Goal: Information Seeking & Learning: Learn about a topic

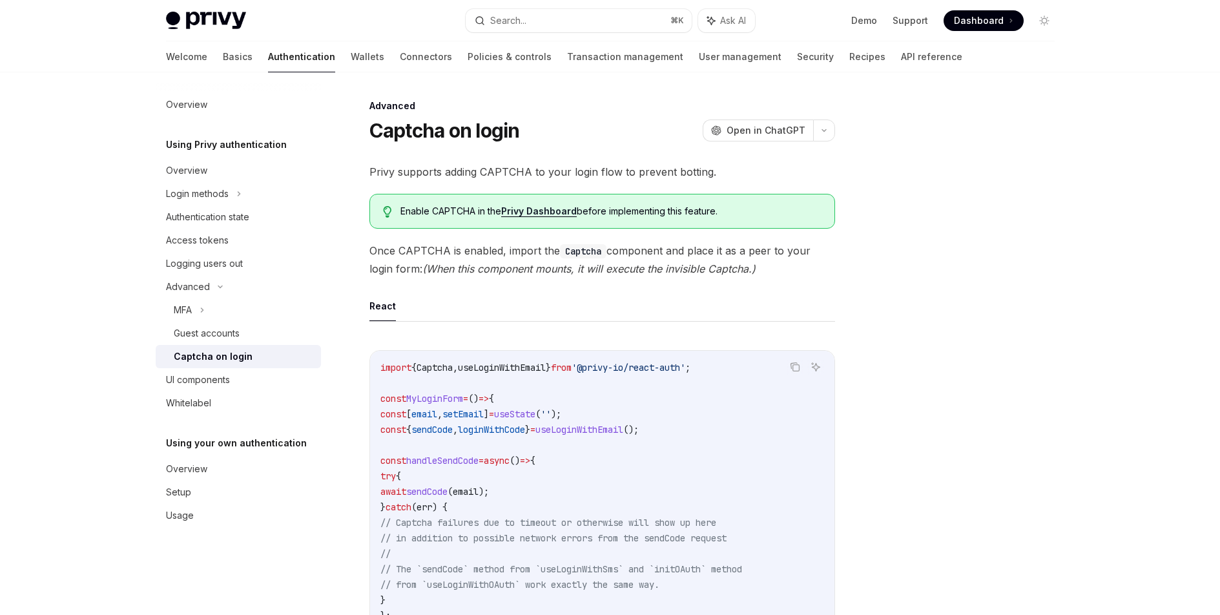
click at [1045, 273] on div at bounding box center [967, 356] width 196 height 517
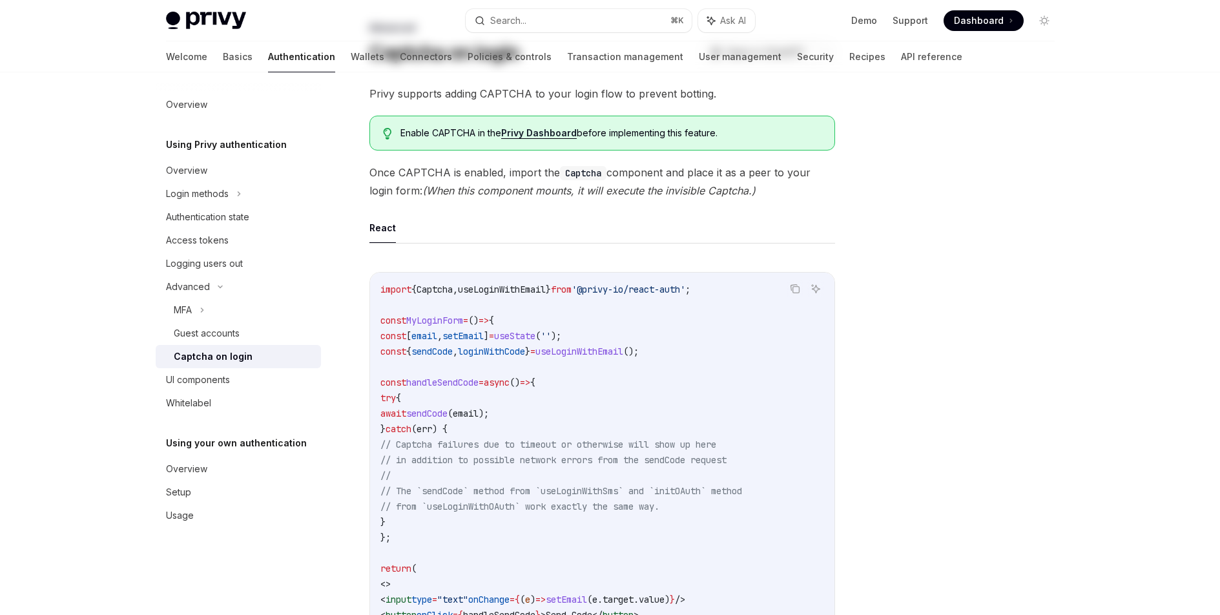
scroll to position [89, 0]
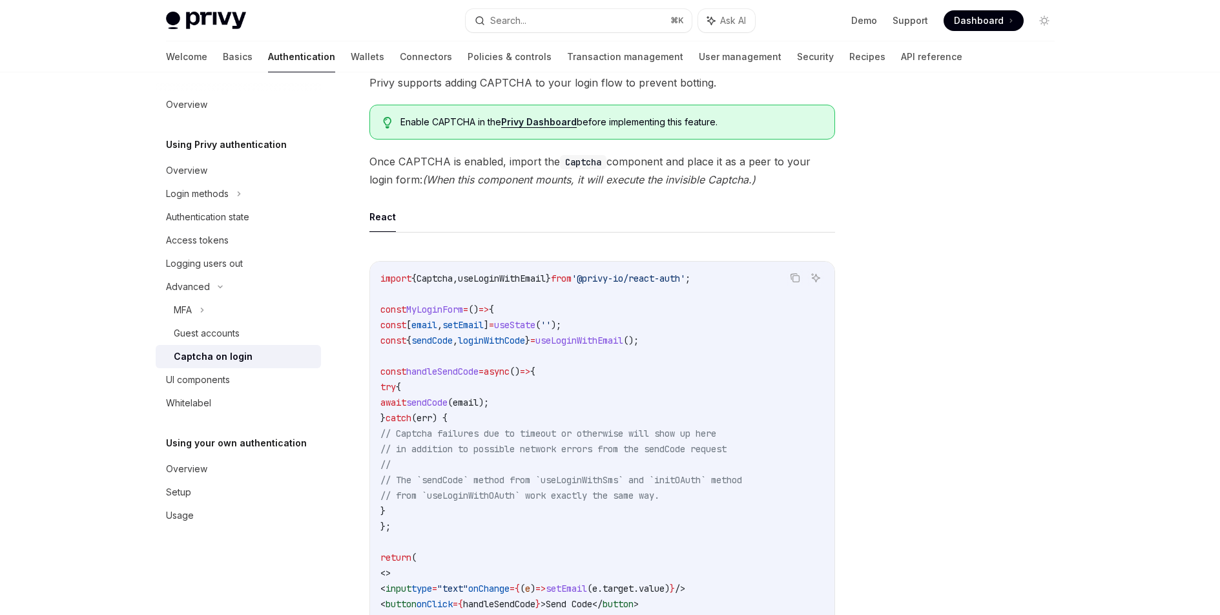
click at [1051, 278] on div at bounding box center [967, 356] width 196 height 517
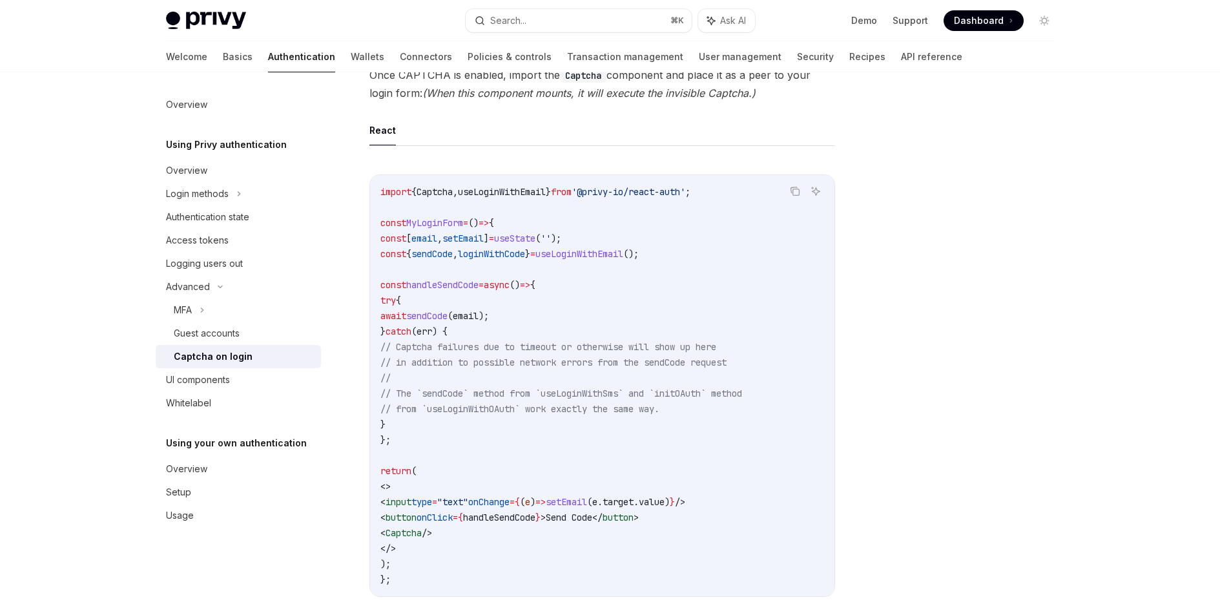
scroll to position [178, 0]
click at [1069, 263] on div "Overview Using Privy authentication Overview Login methods Authentication state…" at bounding box center [610, 399] width 951 height 1011
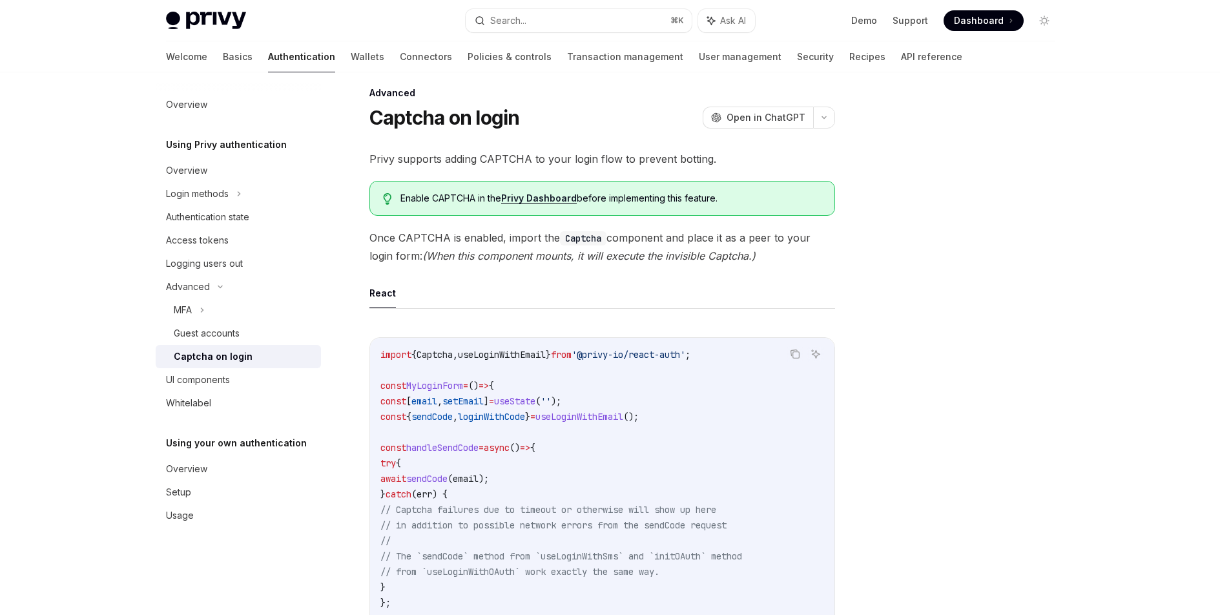
scroll to position [0, 0]
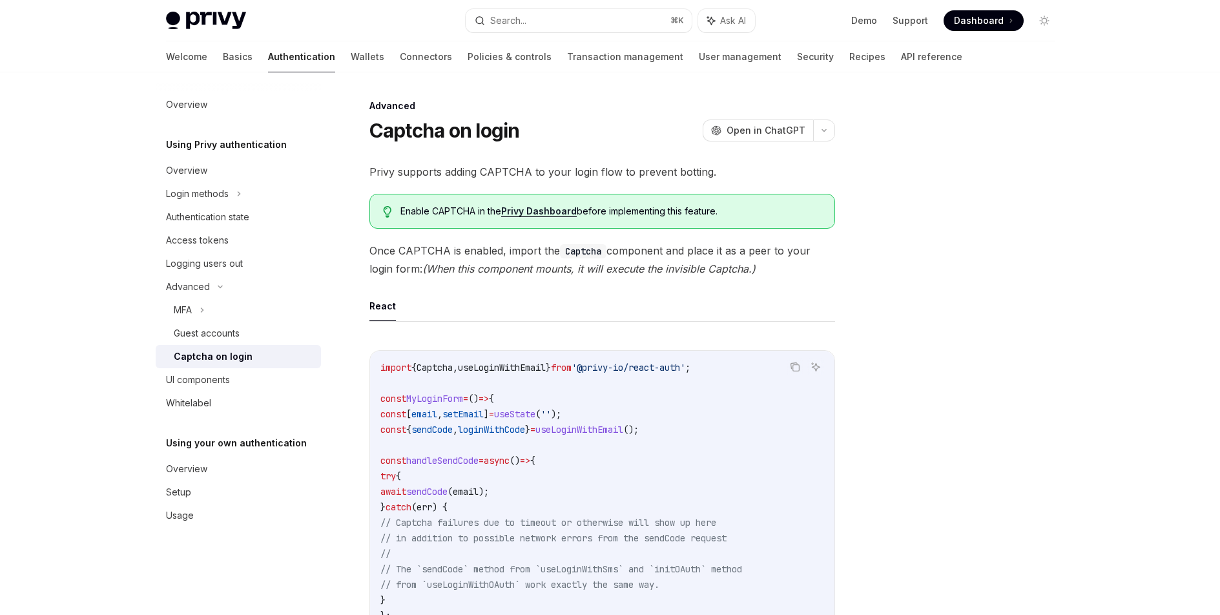
click at [972, 258] on div at bounding box center [967, 356] width 196 height 517
click at [962, 258] on div at bounding box center [967, 356] width 196 height 517
click at [735, 192] on div "Privy supports adding CAPTCHA to your login flow to prevent botting. Enable CAP…" at bounding box center [603, 527] width 466 height 729
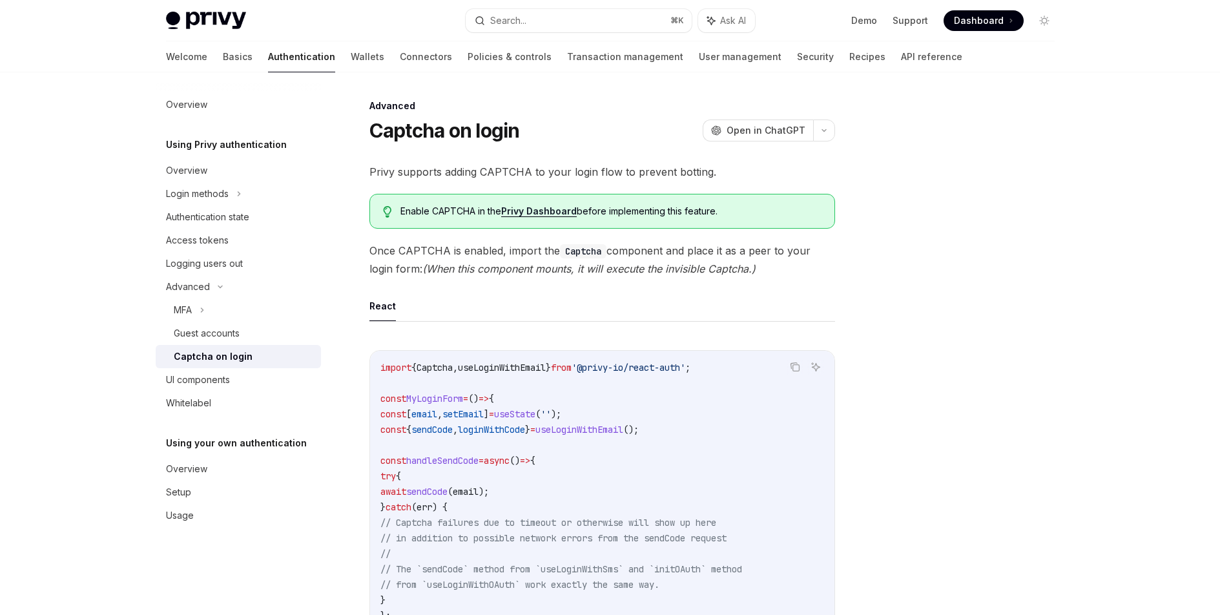
click at [506, 175] on span "Privy supports adding CAPTCHA to your login flow to prevent botting." at bounding box center [603, 172] width 466 height 18
click at [506, 174] on span "Privy supports adding CAPTCHA to your login flow to prevent botting." at bounding box center [603, 172] width 466 height 18
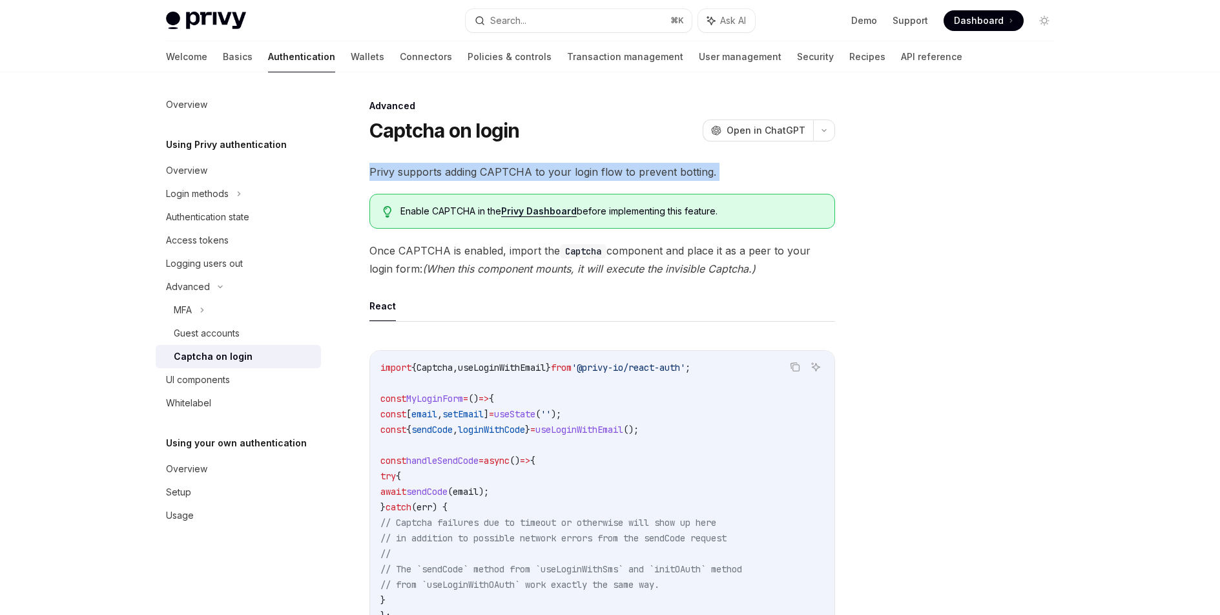
click at [506, 174] on span "Privy supports adding CAPTCHA to your login flow to prevent botting." at bounding box center [603, 172] width 466 height 18
click at [673, 175] on span "Privy supports adding CAPTCHA to your login flow to prevent botting." at bounding box center [603, 172] width 466 height 18
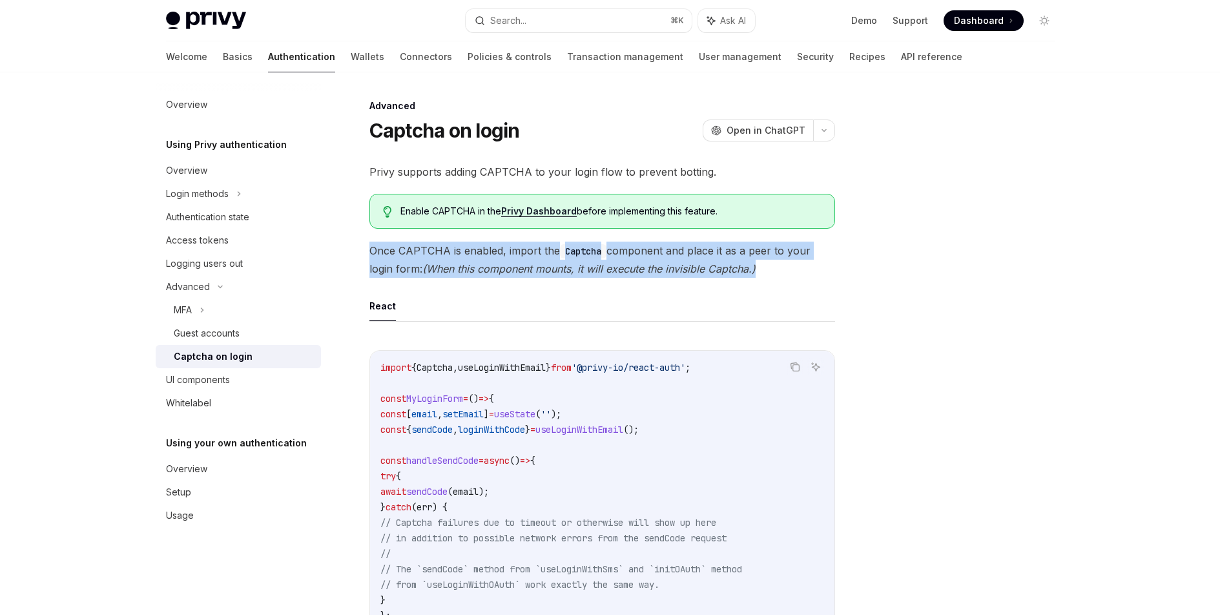
drag, startPoint x: 691, startPoint y: 262, endPoint x: 450, endPoint y: 232, distance: 243.5
click at [450, 232] on div "Privy supports adding CAPTCHA to your login flow to prevent botting. Enable CAP…" at bounding box center [603, 527] width 466 height 729
drag, startPoint x: 446, startPoint y: 236, endPoint x: 785, endPoint y: 262, distance: 339.5
click at [785, 262] on div "Privy supports adding CAPTCHA to your login flow to prevent botting. Enable CAP…" at bounding box center [603, 527] width 466 height 729
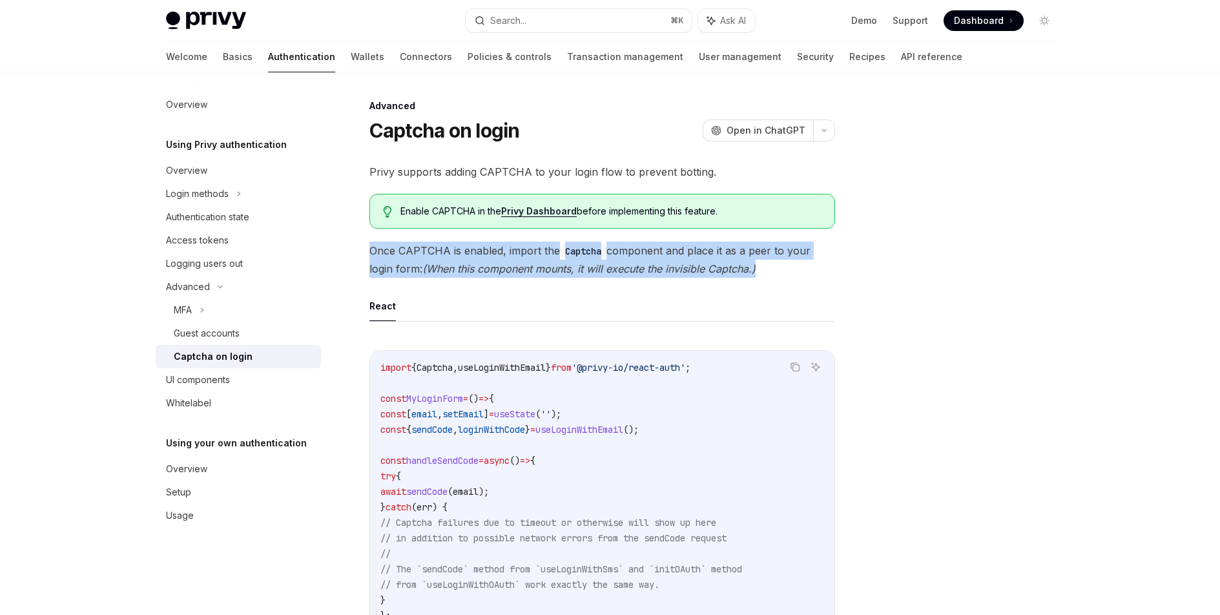
click at [793, 260] on span "Once CAPTCHA is enabled, import the Captcha component and place it as a peer to…" at bounding box center [603, 260] width 466 height 36
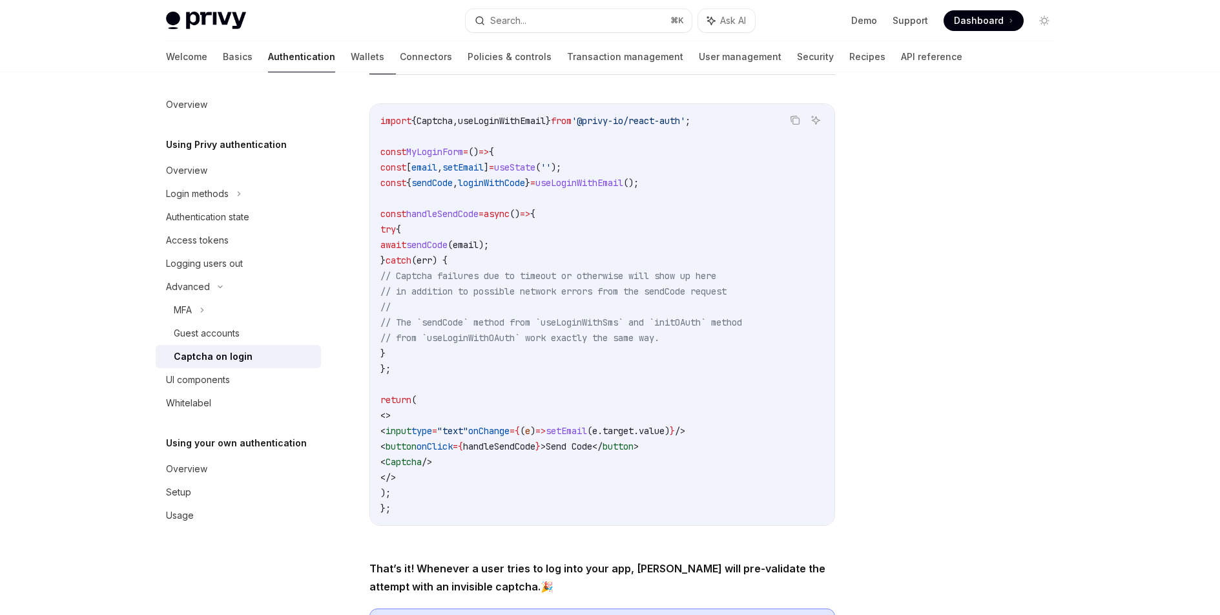
click at [957, 287] on div at bounding box center [967, 356] width 196 height 517
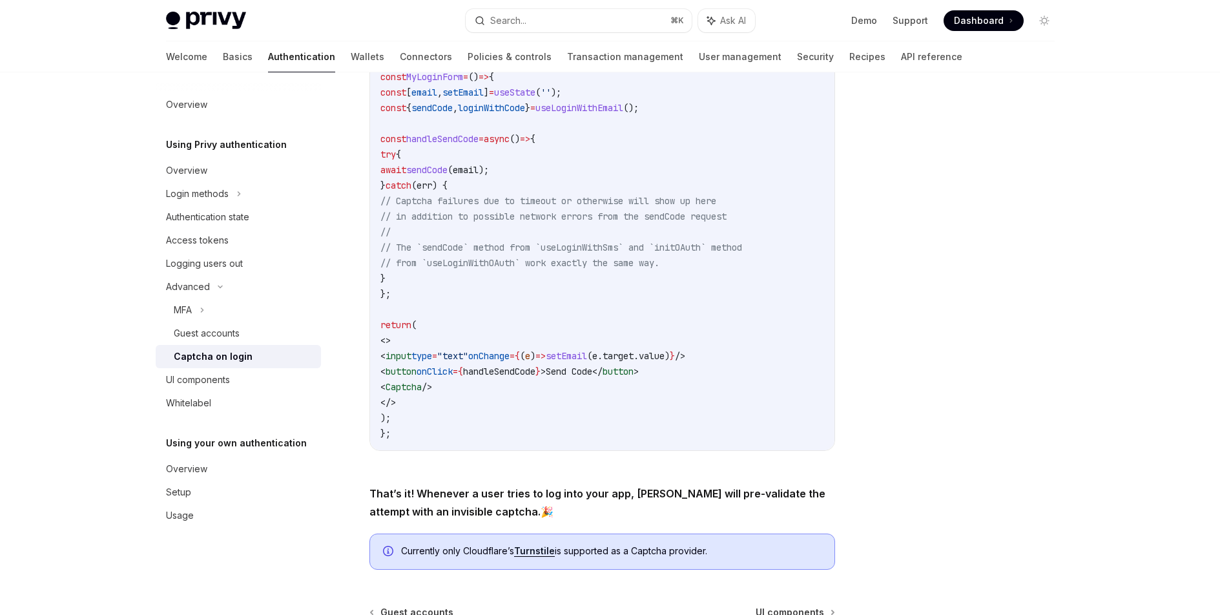
scroll to position [468, 0]
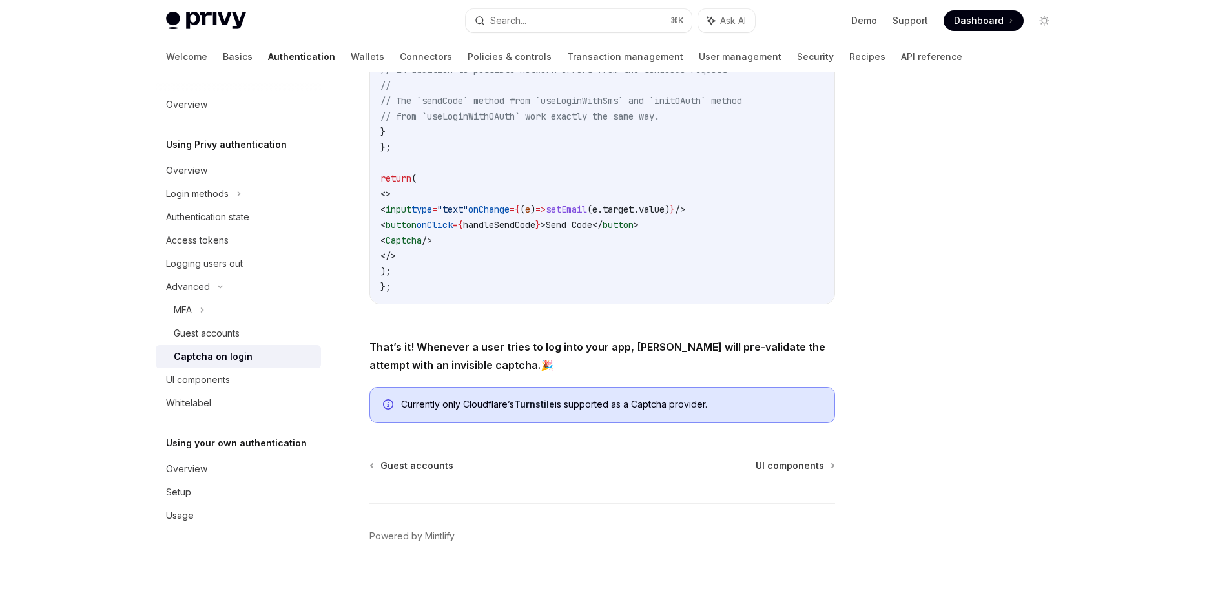
click at [952, 284] on div at bounding box center [967, 356] width 196 height 517
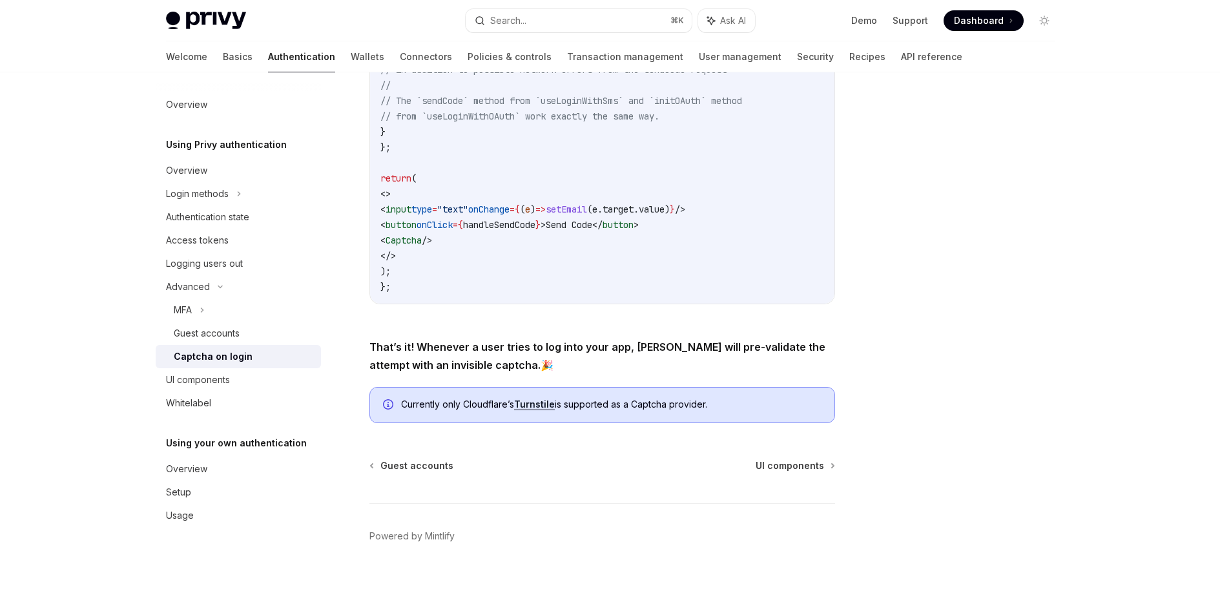
click at [952, 284] on div at bounding box center [967, 356] width 196 height 517
click at [213, 388] on link "UI components" at bounding box center [238, 379] width 165 height 23
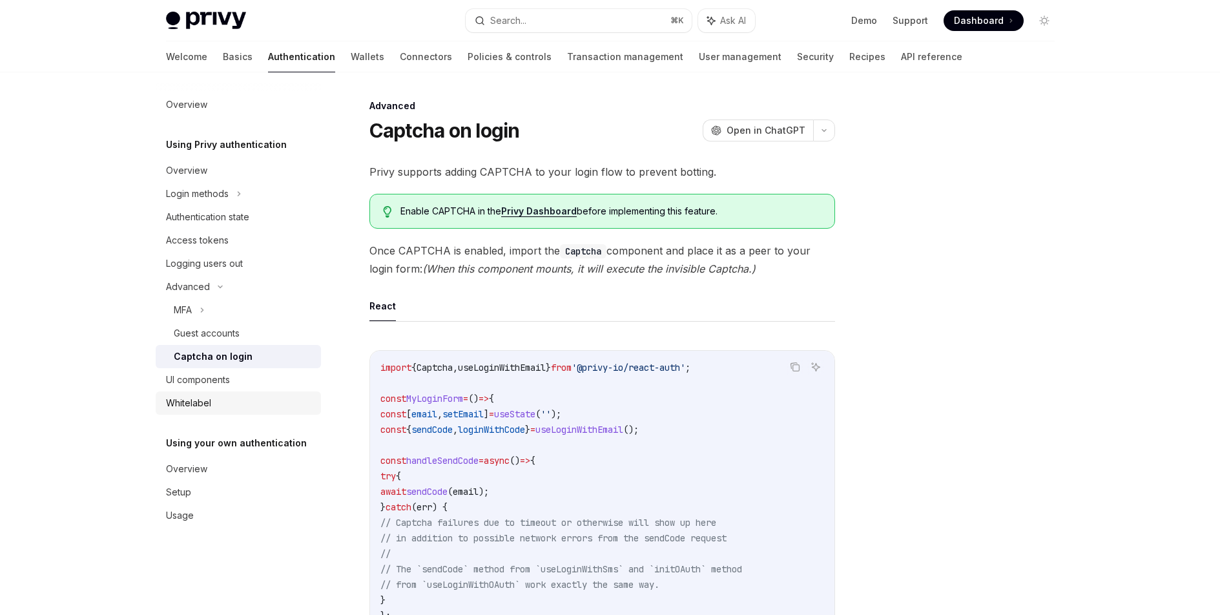
click at [210, 393] on link "Whitelabel" at bounding box center [238, 403] width 165 height 23
type textarea "*"
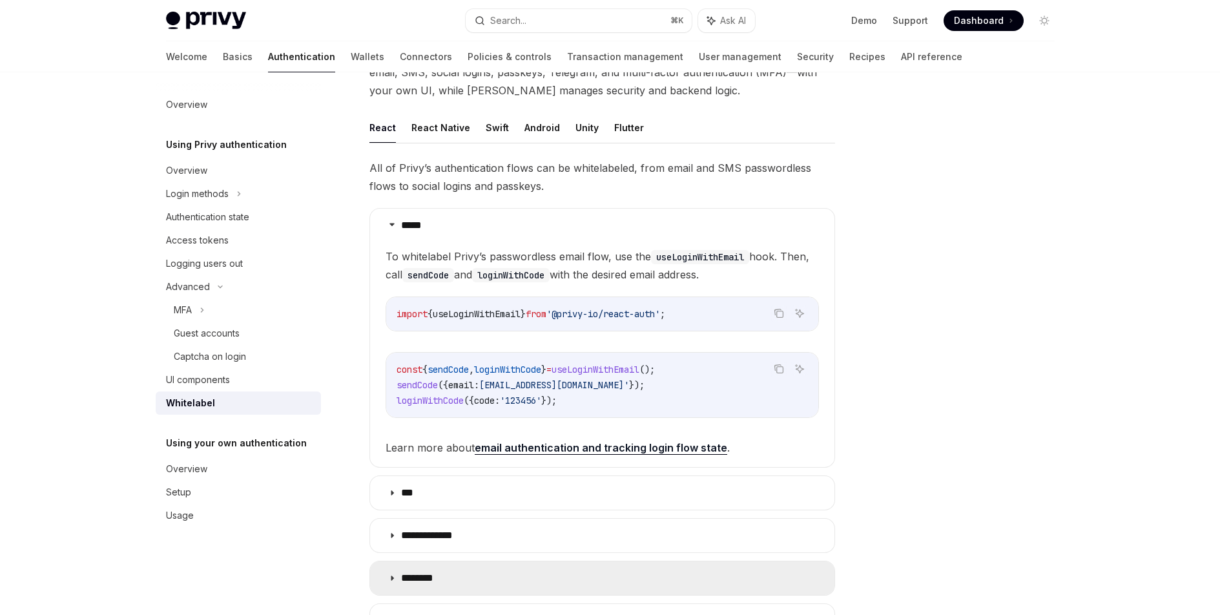
scroll to position [401, 0]
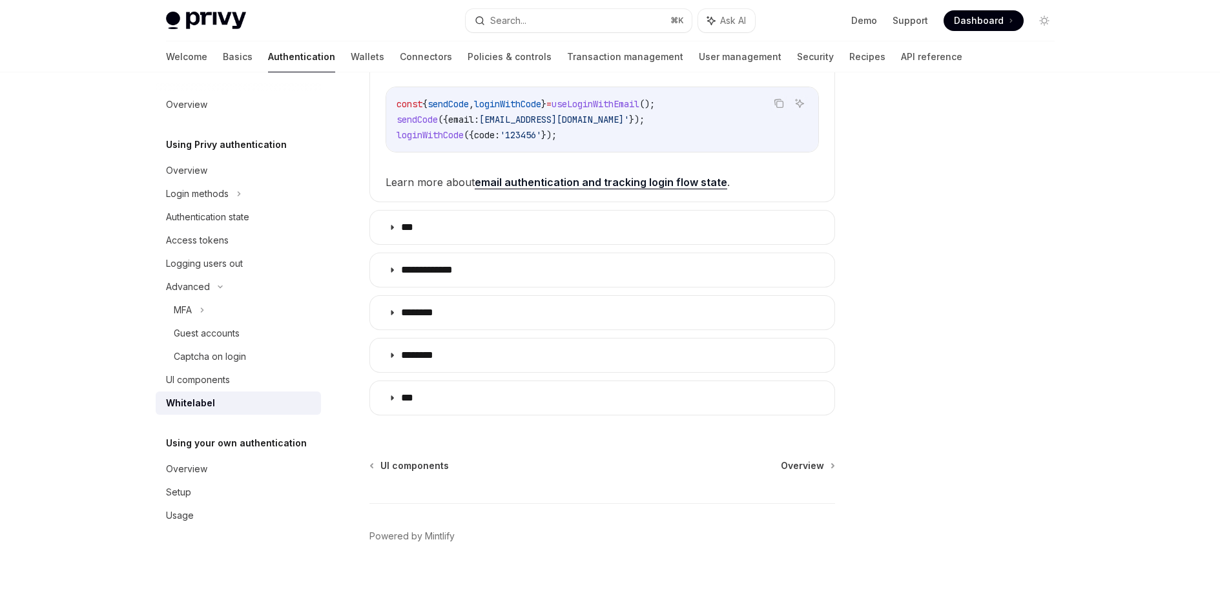
click at [939, 295] on div at bounding box center [967, 356] width 196 height 517
click at [1001, 415] on div at bounding box center [967, 356] width 196 height 517
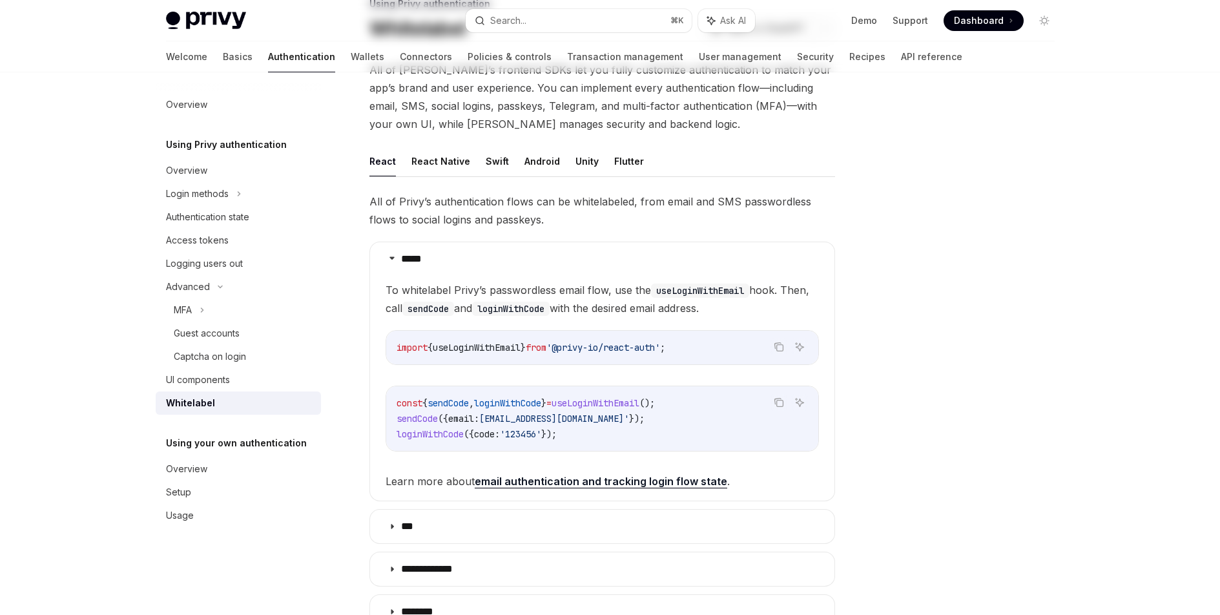
scroll to position [0, 0]
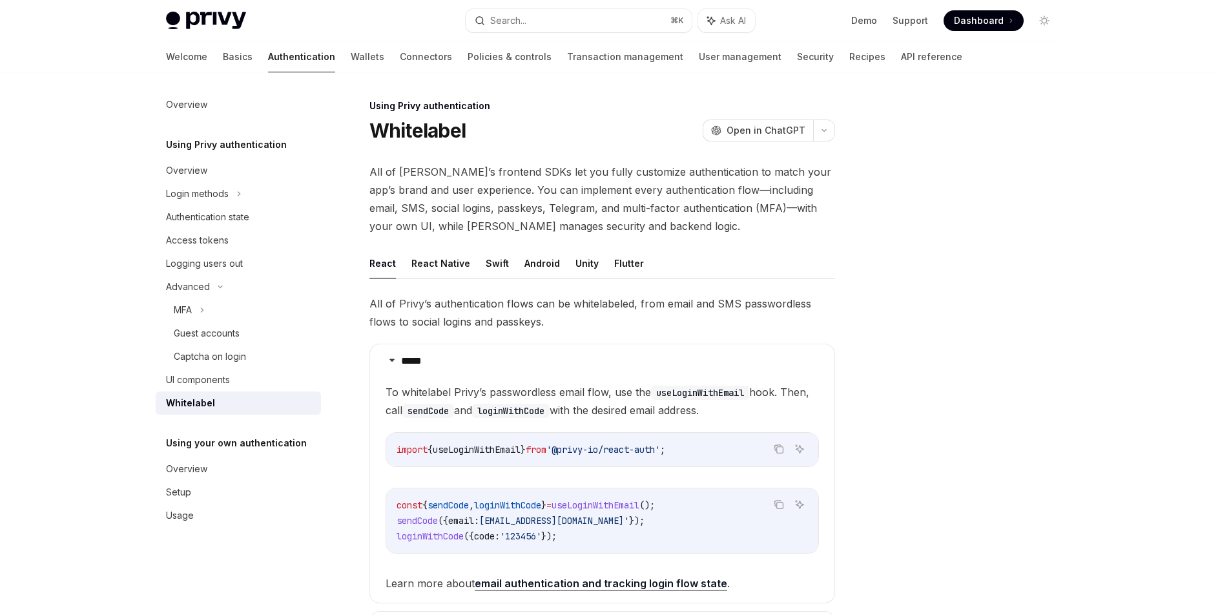
click at [1023, 359] on div at bounding box center [967, 356] width 196 height 517
click at [1030, 354] on div at bounding box center [967, 356] width 196 height 517
click at [1031, 353] on div at bounding box center [967, 356] width 196 height 517
click at [1080, 257] on div "Overview Using Privy authentication Overview Login methods Authentication state…" at bounding box center [610, 544] width 951 height 944
click at [1078, 257] on div "Overview Using Privy authentication Overview Login methods Authentication state…" at bounding box center [610, 544] width 951 height 944
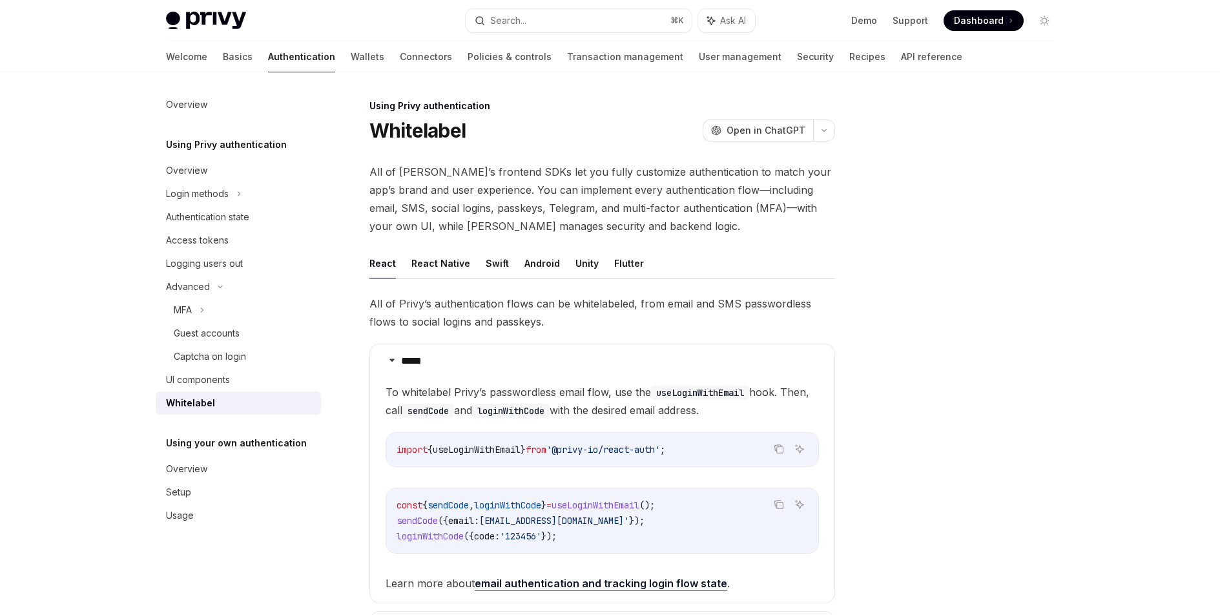
click at [1082, 248] on div "Overview Using Privy authentication Overview Login methods Authentication state…" at bounding box center [610, 544] width 951 height 944
click at [1079, 239] on div "Overview Using Privy authentication Overview Login methods Authentication state…" at bounding box center [610, 544] width 951 height 944
click at [190, 357] on div "Captcha on login" at bounding box center [210, 357] width 72 height 16
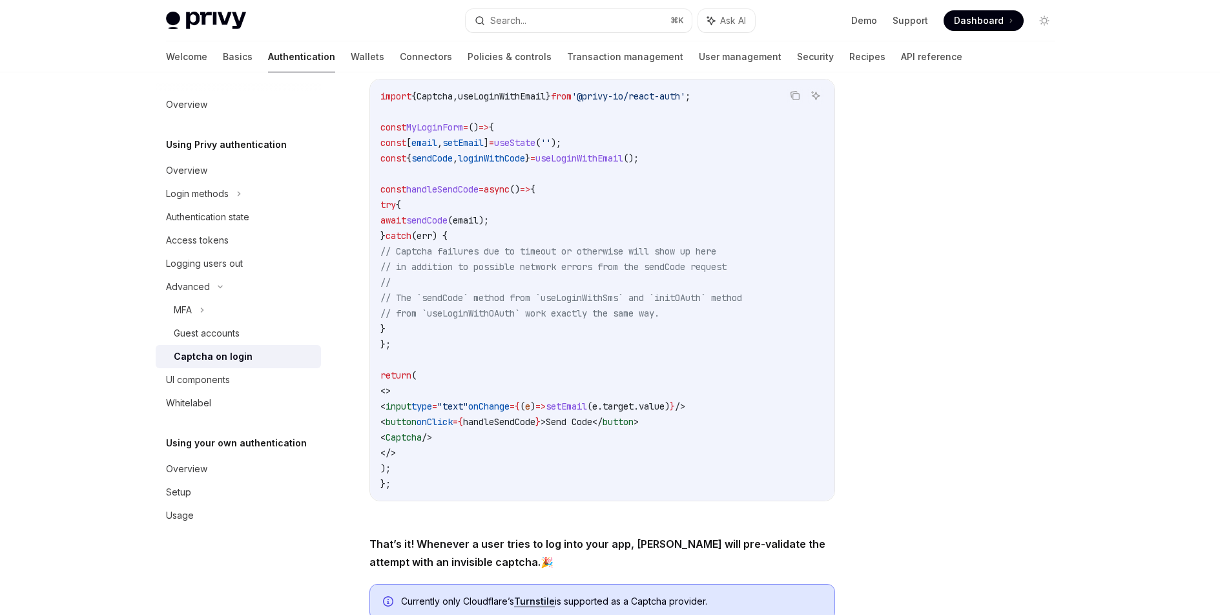
scroll to position [302, 0]
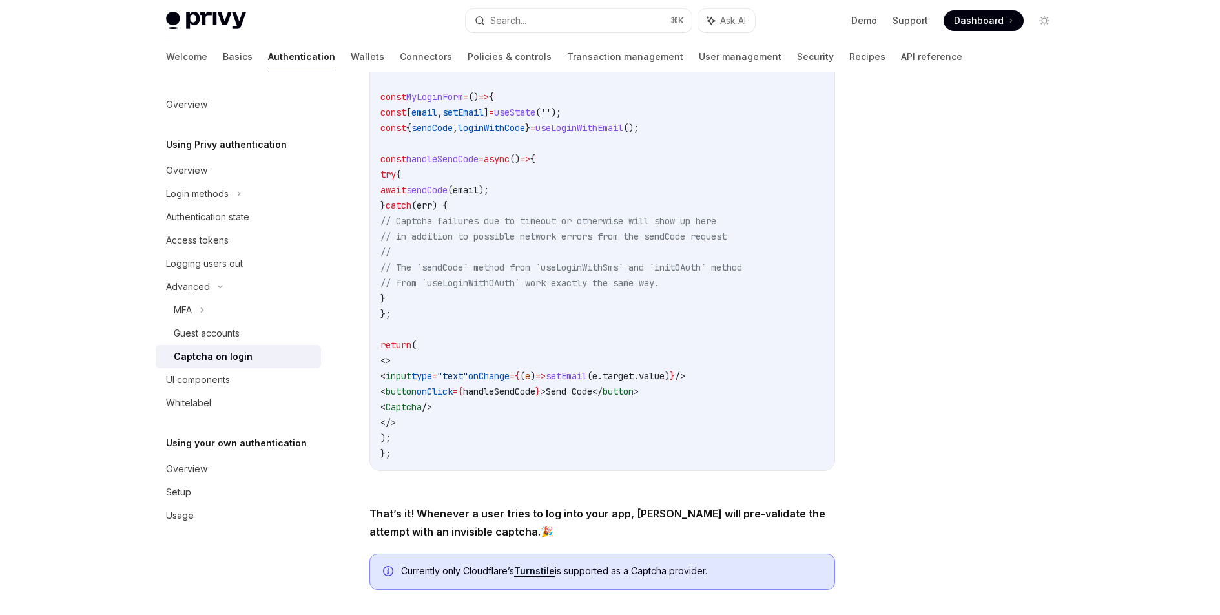
click at [1042, 317] on div at bounding box center [967, 356] width 196 height 517
click at [1067, 296] on div "Overview Using Privy authentication Overview Login methods Authentication state…" at bounding box center [610, 276] width 951 height 1011
